Goal: Navigation & Orientation: Find specific page/section

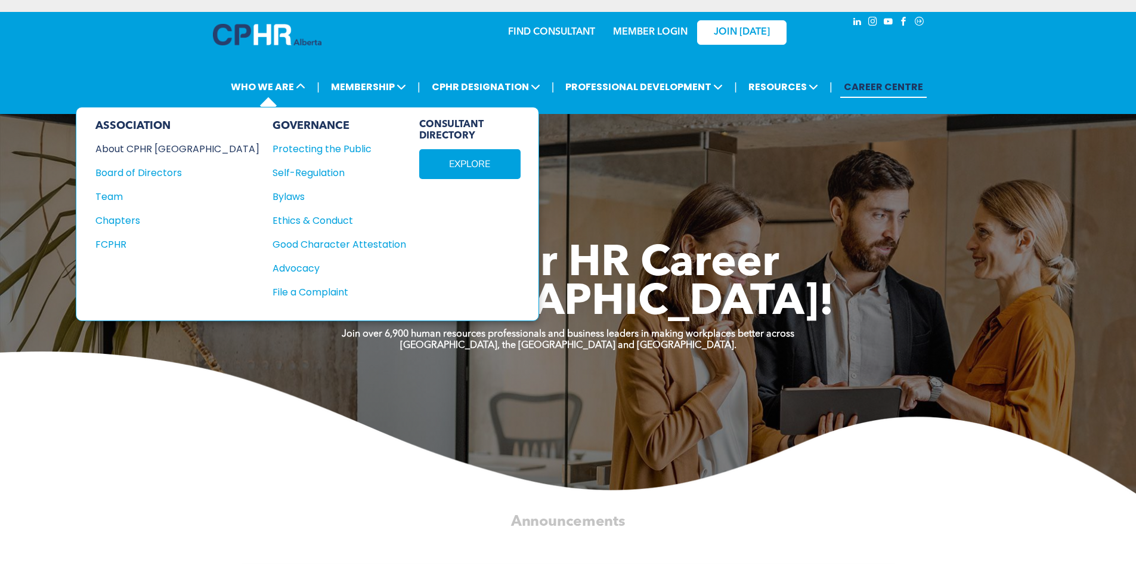
click at [170, 151] on div "About CPHR [GEOGRAPHIC_DATA]" at bounding box center [169, 148] width 148 height 15
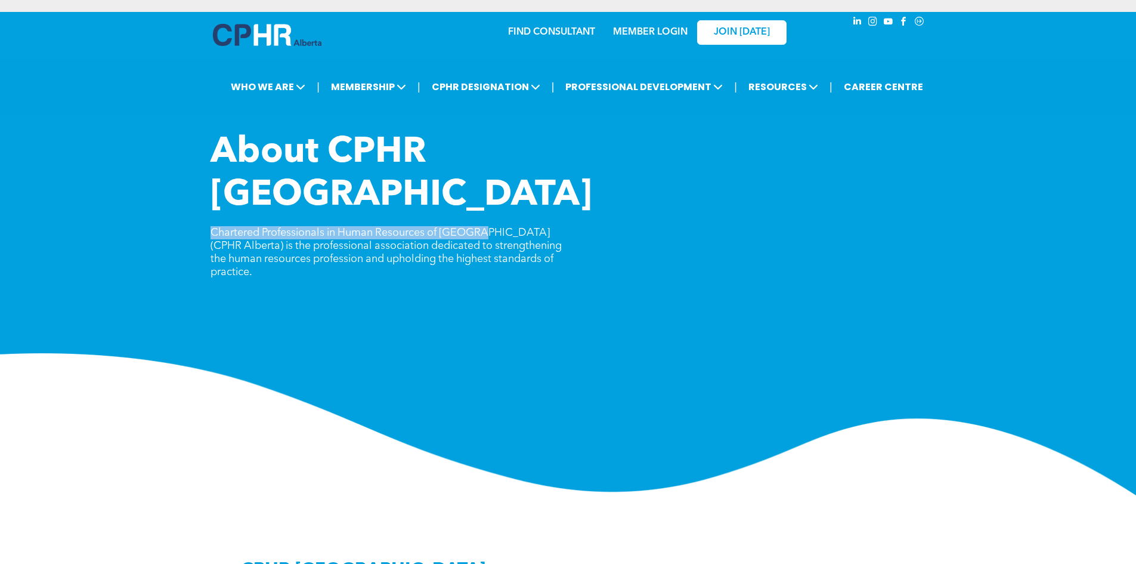
drag, startPoint x: 197, startPoint y: 182, endPoint x: 478, endPoint y: 190, distance: 281.0
click at [478, 190] on div "About CPHR [GEOGRAPHIC_DATA] Chartered Professionals in Human Resources of [GEO…" at bounding box center [568, 313] width 1136 height 364
copy span "Chartered Professionals in Human Resources of [GEOGRAPHIC_DATA]"
click at [719, 30] on span "JOIN [DATE]" at bounding box center [742, 32] width 56 height 11
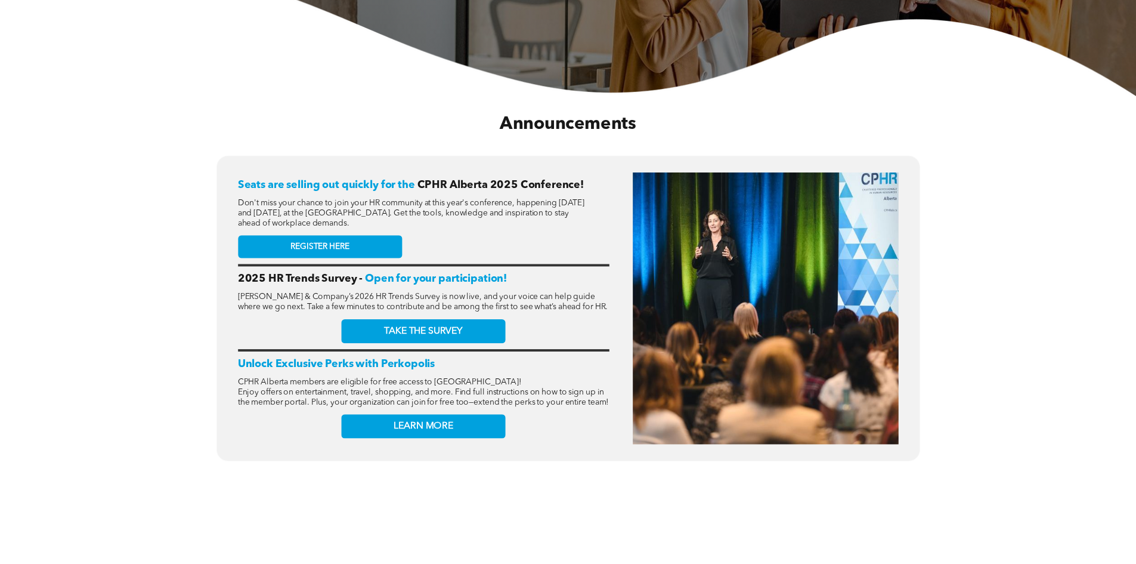
scroll to position [417, 0]
